Goal: Navigation & Orientation: Find specific page/section

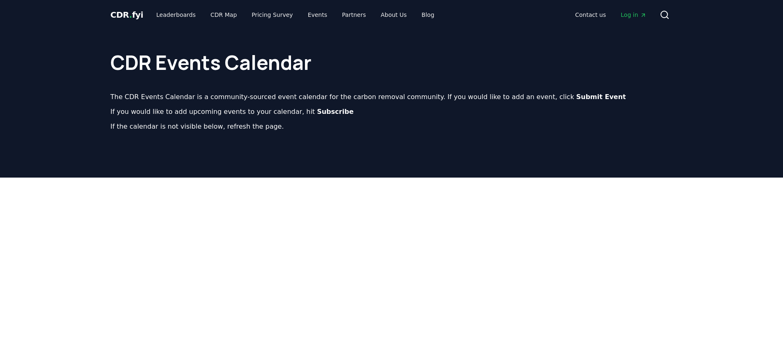
scroll to position [130, 0]
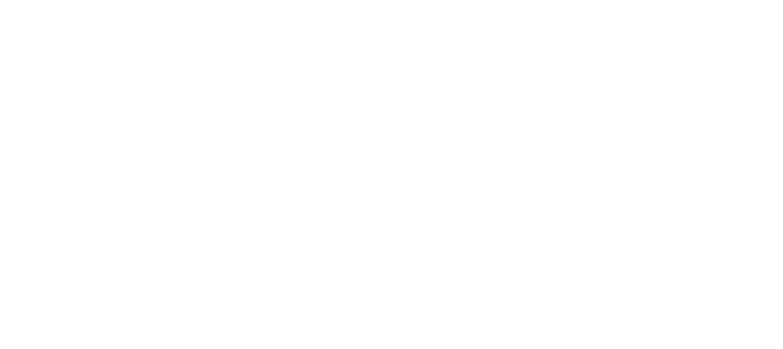
scroll to position [433, 0]
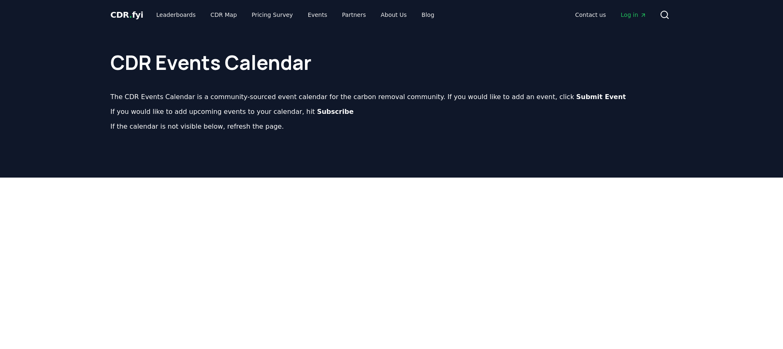
click at [322, 136] on div "CDR Events Calendar The CDR Events Calendar is a community-sourced event calend…" at bounding box center [392, 87] width 576 height 115
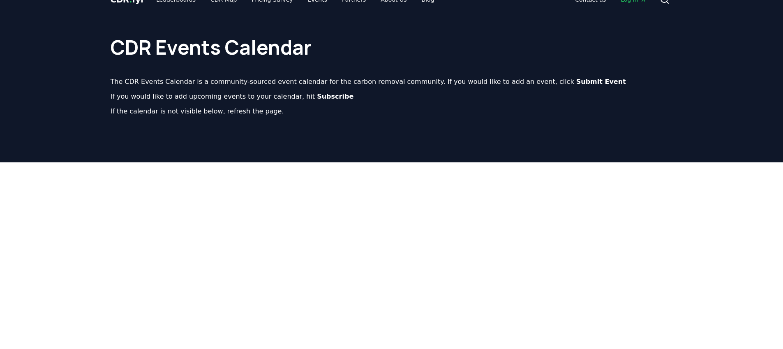
scroll to position [105, 0]
